Goal: Check status: Check status

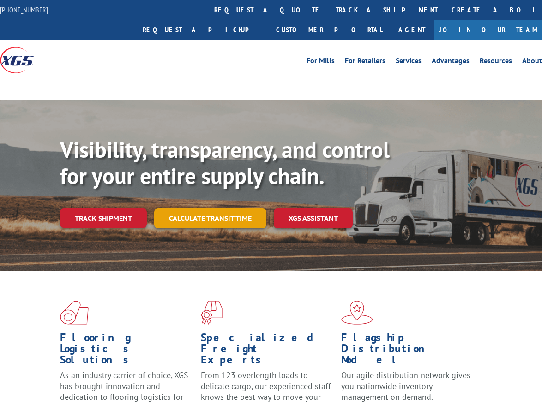
click at [212, 205] on div "Visibility, transparency, and control for your entire supply chain. Track shipm…" at bounding box center [301, 201] width 482 height 129
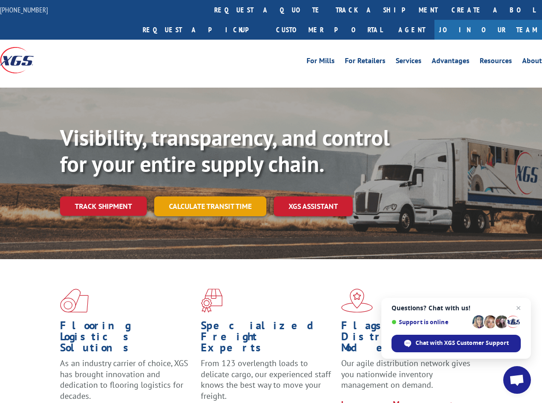
click at [210, 197] on link "Calculate transit time" at bounding box center [210, 207] width 112 height 20
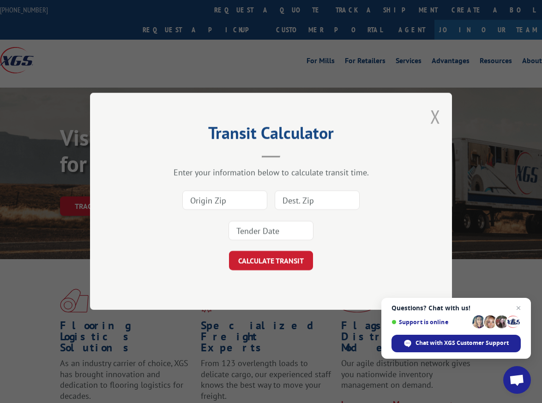
click at [435, 117] on button "Close modal" at bounding box center [435, 116] width 10 height 24
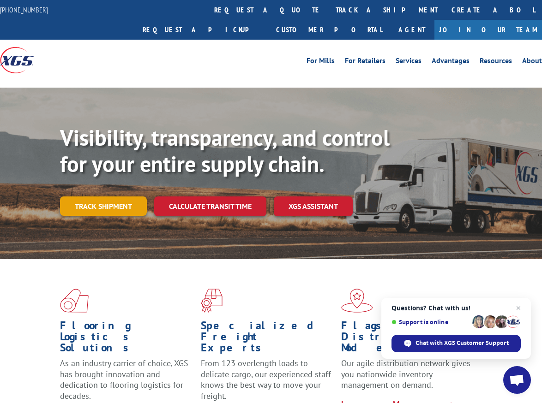
click at [89, 197] on link "Track shipment" at bounding box center [103, 206] width 87 height 19
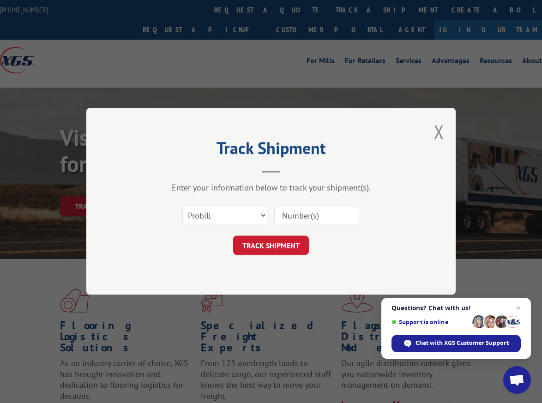
click at [298, 212] on input at bounding box center [316, 215] width 85 height 19
paste input "17605041"
type input "17605041"
click at [268, 246] on button "TRACK SHIPMENT" at bounding box center [271, 245] width 76 height 19
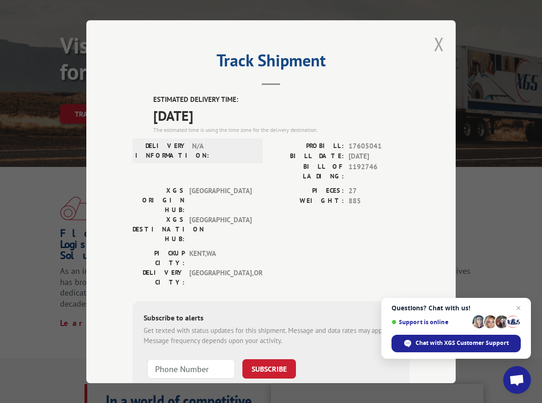
click at [437, 41] on button "Close modal" at bounding box center [439, 44] width 10 height 24
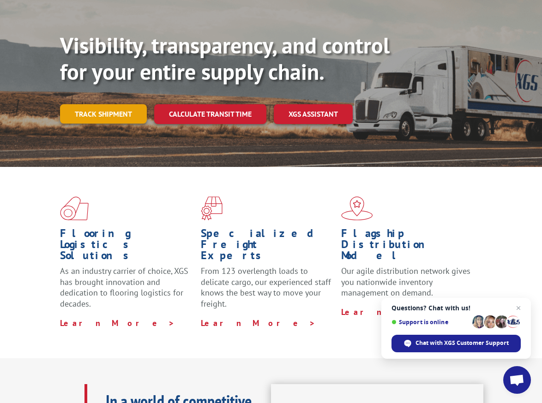
click at [123, 104] on link "Track shipment" at bounding box center [103, 113] width 87 height 19
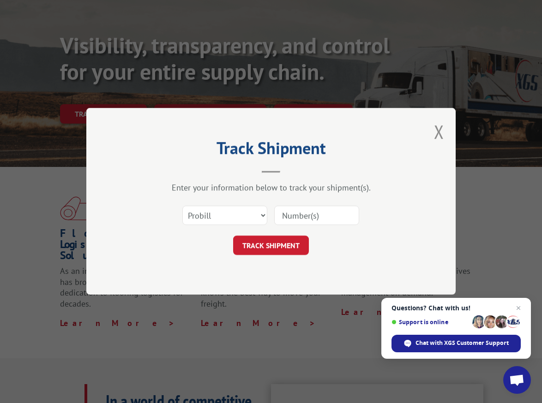
drag, startPoint x: 297, startPoint y: 210, endPoint x: 304, endPoint y: 213, distance: 7.9
click at [298, 210] on input at bounding box center [316, 215] width 85 height 19
paste input "293103"
type input "293103"
click at [252, 213] on select "Select category... Probill BOL PO" at bounding box center [224, 215] width 85 height 19
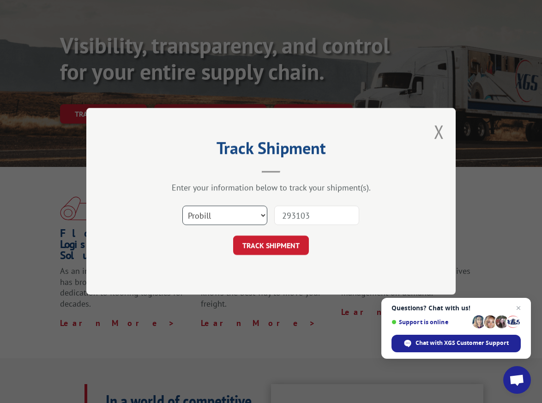
select select "bol"
click at [182, 206] on select "Select category... Probill BOL PO" at bounding box center [224, 215] width 85 height 19
click at [284, 244] on button "TRACK SHIPMENT" at bounding box center [271, 245] width 76 height 19
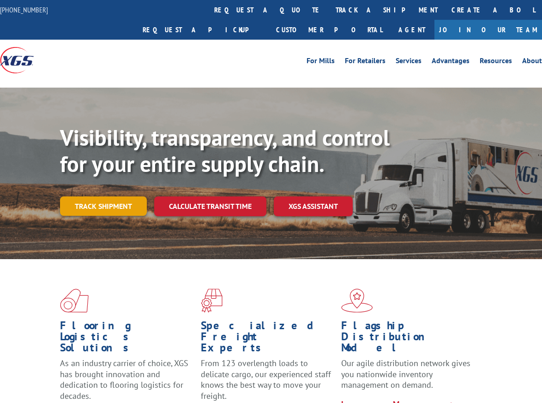
click at [91, 197] on link "Track shipment" at bounding box center [103, 206] width 87 height 19
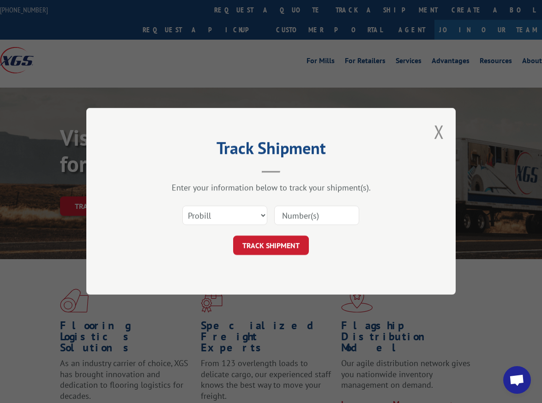
click at [310, 211] on input at bounding box center [316, 215] width 85 height 19
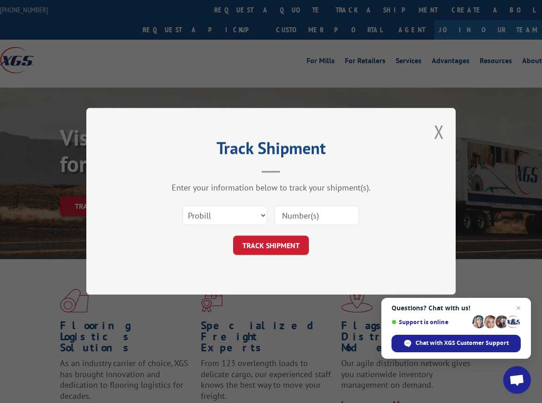
drag, startPoint x: 301, startPoint y: 223, endPoint x: 295, endPoint y: 223, distance: 6.0
click at [301, 223] on input at bounding box center [316, 215] width 85 height 19
paste input "17606316"
type input "17606316"
click at [243, 215] on select "Select category... Probill BOL PO" at bounding box center [224, 215] width 85 height 19
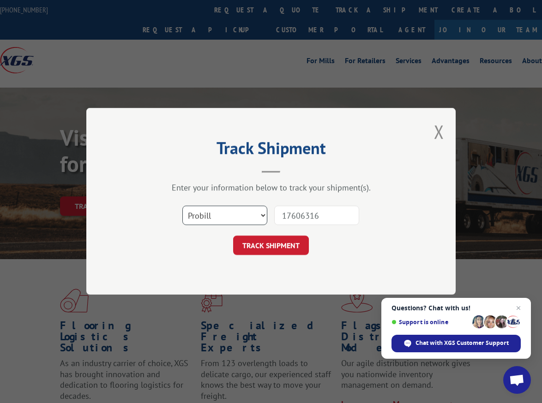
select select "bol"
click at [182, 206] on select "Select category... Probill BOL PO" at bounding box center [224, 215] width 85 height 19
click at [279, 249] on button "TRACK SHIPMENT" at bounding box center [271, 245] width 76 height 19
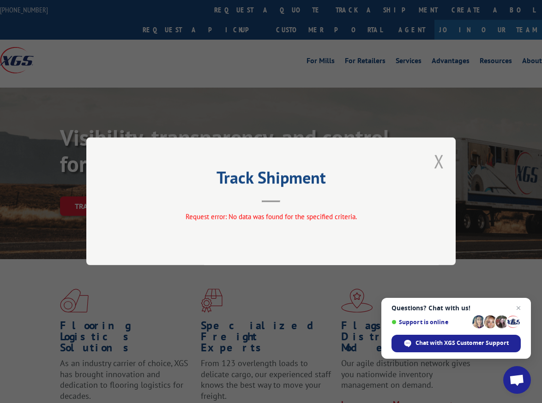
click at [439, 163] on button "Close modal" at bounding box center [439, 161] width 10 height 24
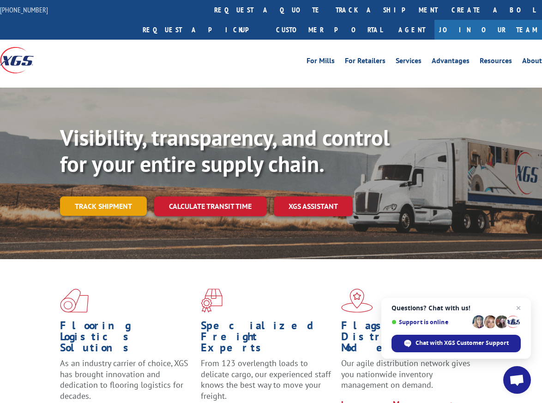
click at [105, 197] on link "Track shipment" at bounding box center [103, 206] width 87 height 19
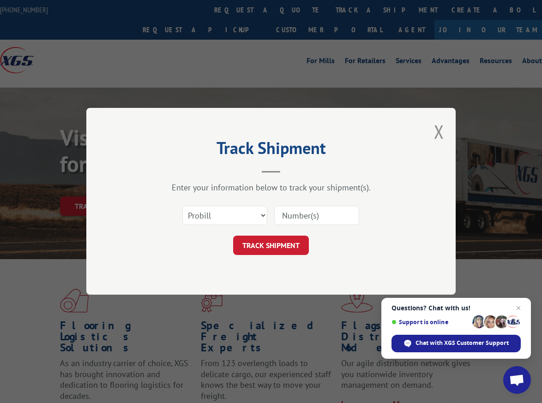
click at [304, 215] on input at bounding box center [316, 215] width 85 height 19
paste input "17606316"
type input "17606316"
click at [275, 240] on button "TRACK SHIPMENT" at bounding box center [271, 245] width 76 height 19
